Goal: Use online tool/utility: Utilize a website feature to perform a specific function

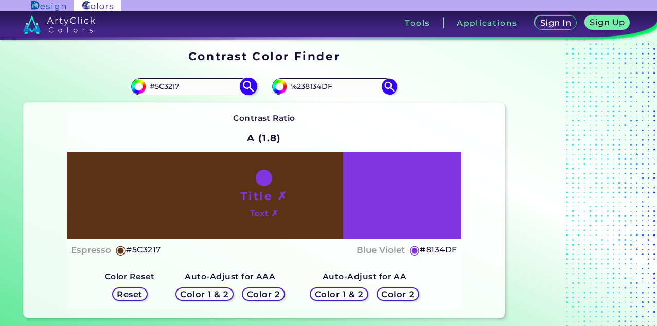
click at [209, 91] on input "#5C3217" at bounding box center [194, 87] width 96 height 14
drag, startPoint x: 209, startPoint y: 91, endPoint x: 155, endPoint y: 74, distance: 56.4
click at [155, 74] on div "#5c3217 #5C3217" at bounding box center [144, 86] width 240 height 33
click at [197, 84] on input "#5C3217" at bounding box center [194, 87] width 96 height 14
type input "#f6f9ee"
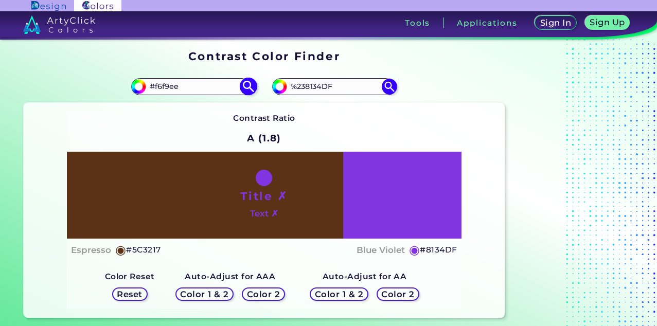
click at [252, 80] on img at bounding box center [249, 87] width 18 height 18
type input "#f6f9ee"
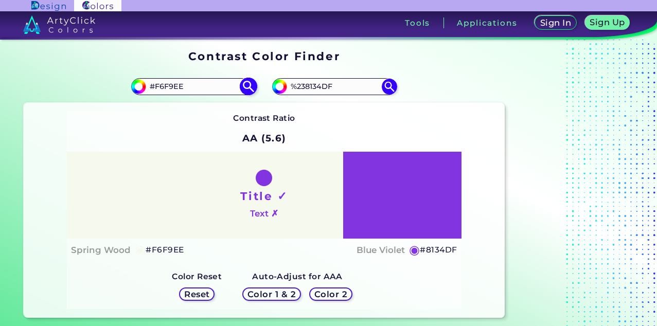
click at [224, 89] on input "#F6F9EE" at bounding box center [194, 87] width 96 height 14
type input "#221f1f"
click at [253, 81] on img at bounding box center [249, 87] width 18 height 18
type input "#221f1f"
type input "#221F1F"
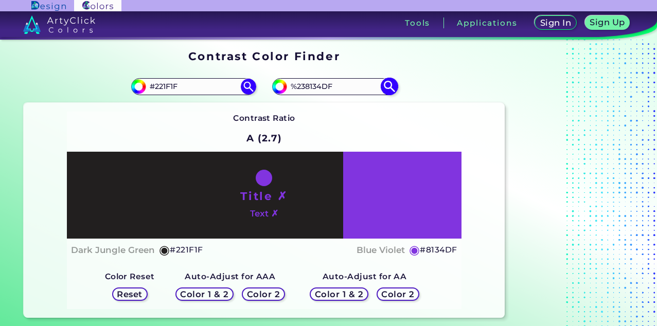
click at [359, 87] on input "%238134DF" at bounding box center [335, 87] width 96 height 14
type input "%"
click at [213, 87] on input "#221F1F" at bounding box center [194, 87] width 96 height 14
type input "#f6f9ee"
click at [251, 83] on img at bounding box center [249, 87] width 18 height 18
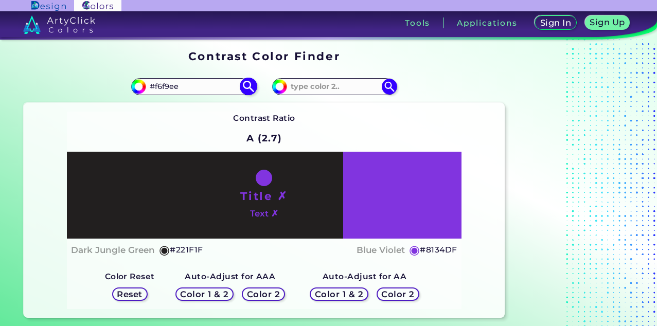
type input "#f6f9ee"
type input "#F6F9EE"
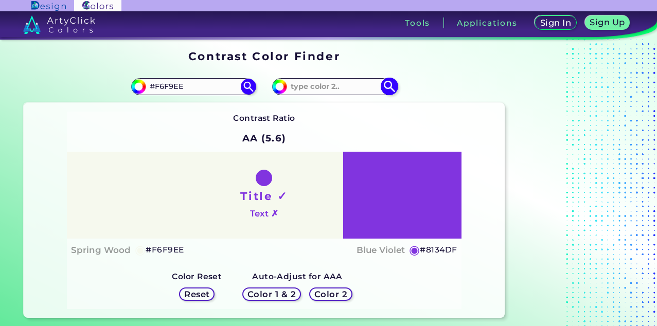
click at [351, 89] on input at bounding box center [335, 87] width 96 height 14
type input "221f1f"
click at [392, 84] on img at bounding box center [390, 87] width 18 height 18
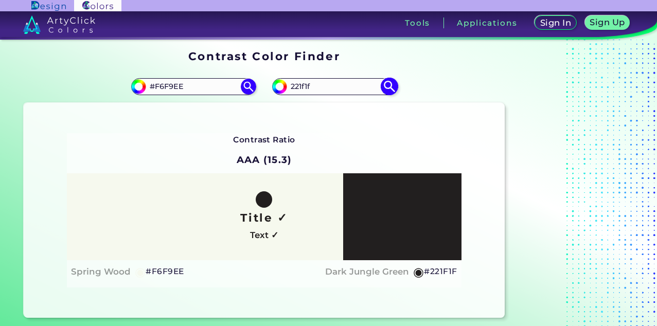
type input "#221f1f"
type input "#221F1F"
